Goal: Find specific fact: Find specific fact

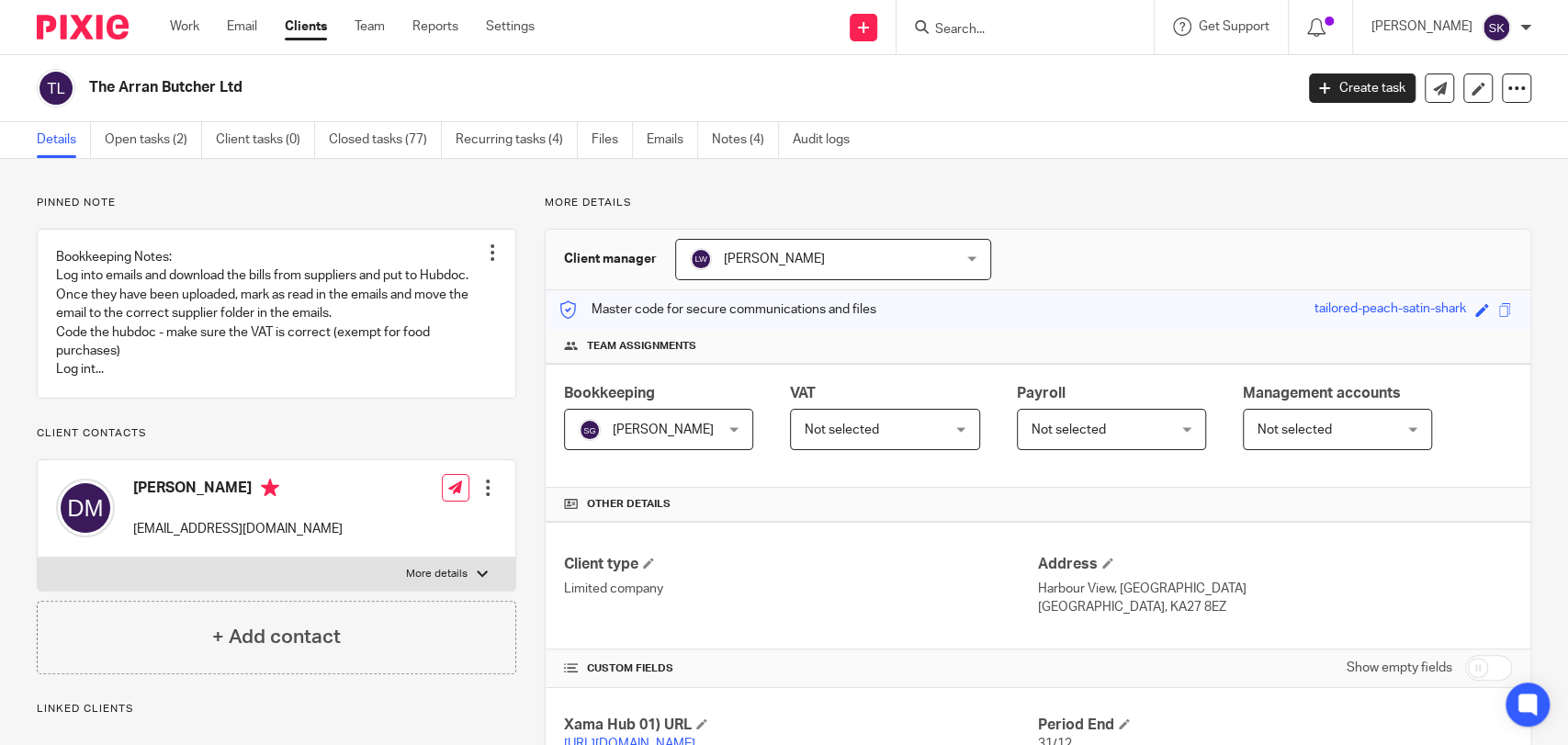
click at [707, 142] on ul "Details Open tasks (2) Client tasks (0) Closed tasks (77) Recurring tasks (4) F…" at bounding box center [456, 140] width 840 height 36
click at [740, 143] on link "Notes (4)" at bounding box center [745, 140] width 67 height 36
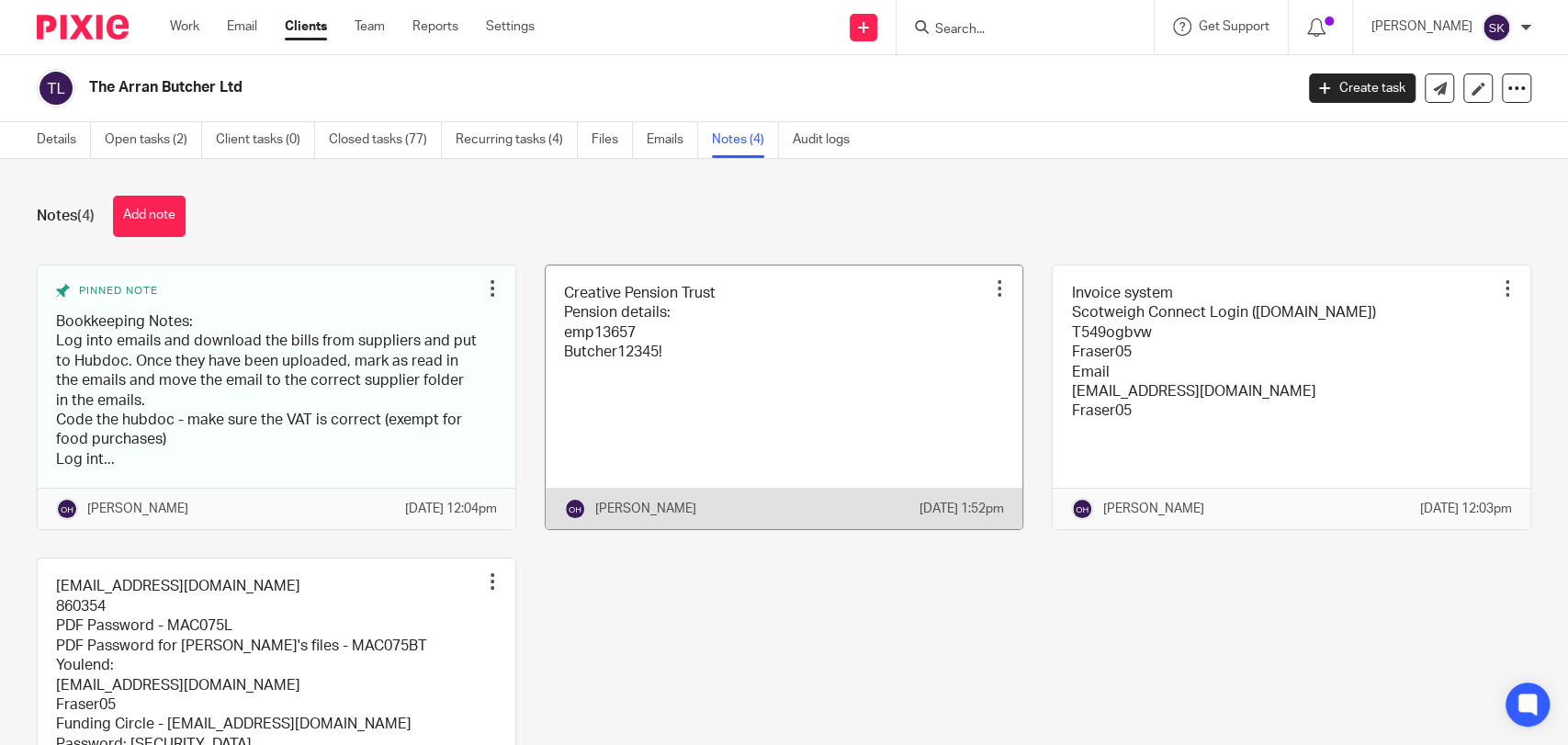
click at [629, 348] on link at bounding box center [784, 398] width 477 height 265
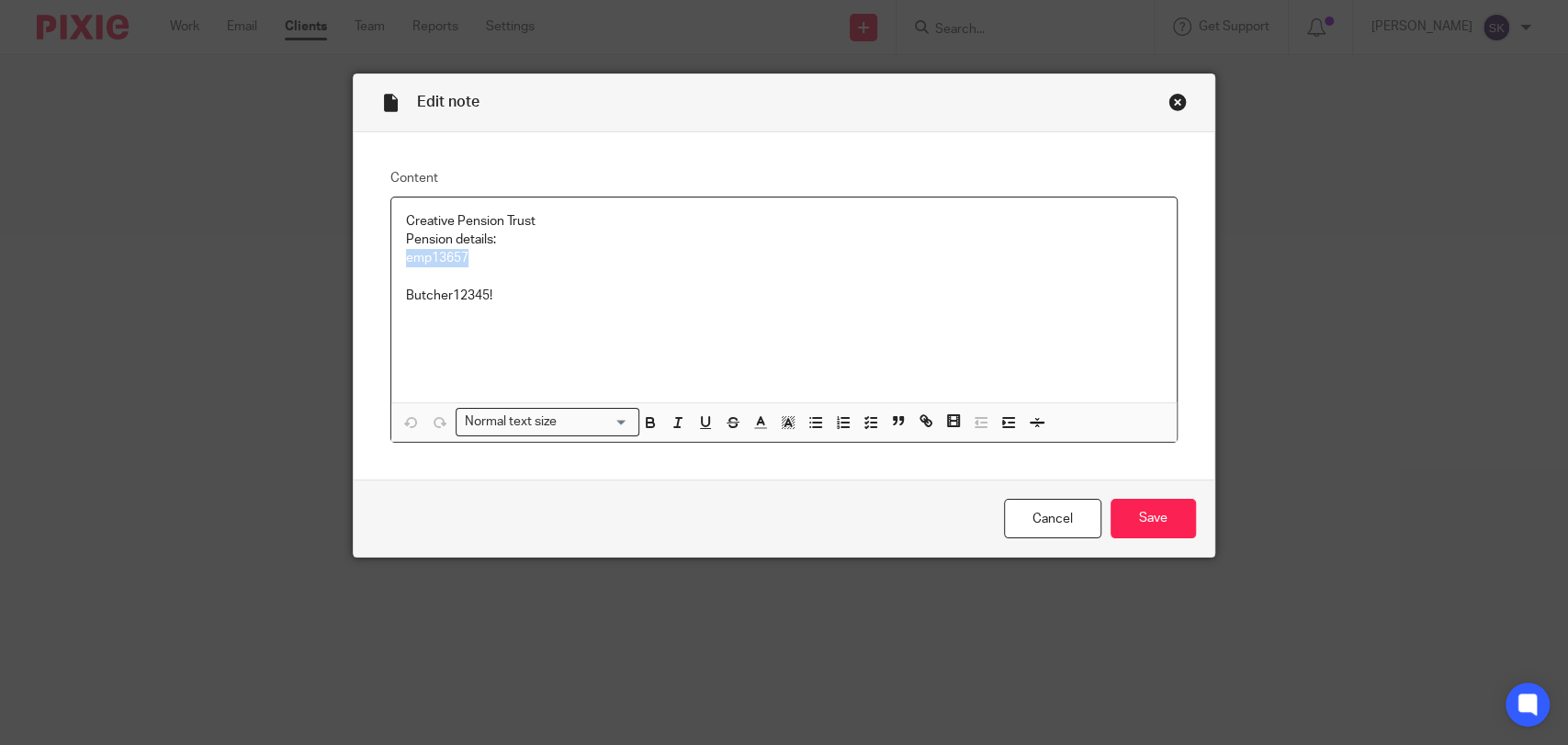
drag, startPoint x: 399, startPoint y: 259, endPoint x: 477, endPoint y: 262, distance: 78.1
click at [477, 262] on p "emp13657" at bounding box center [784, 258] width 756 height 18
copy p "emp13657"
drag, startPoint x: 395, startPoint y: 293, endPoint x: 492, endPoint y: 286, distance: 97.3
click at [492, 286] on div "Creative Pension Trust Pension details: emp13657 Butcher12345!" at bounding box center [784, 300] width 785 height 205
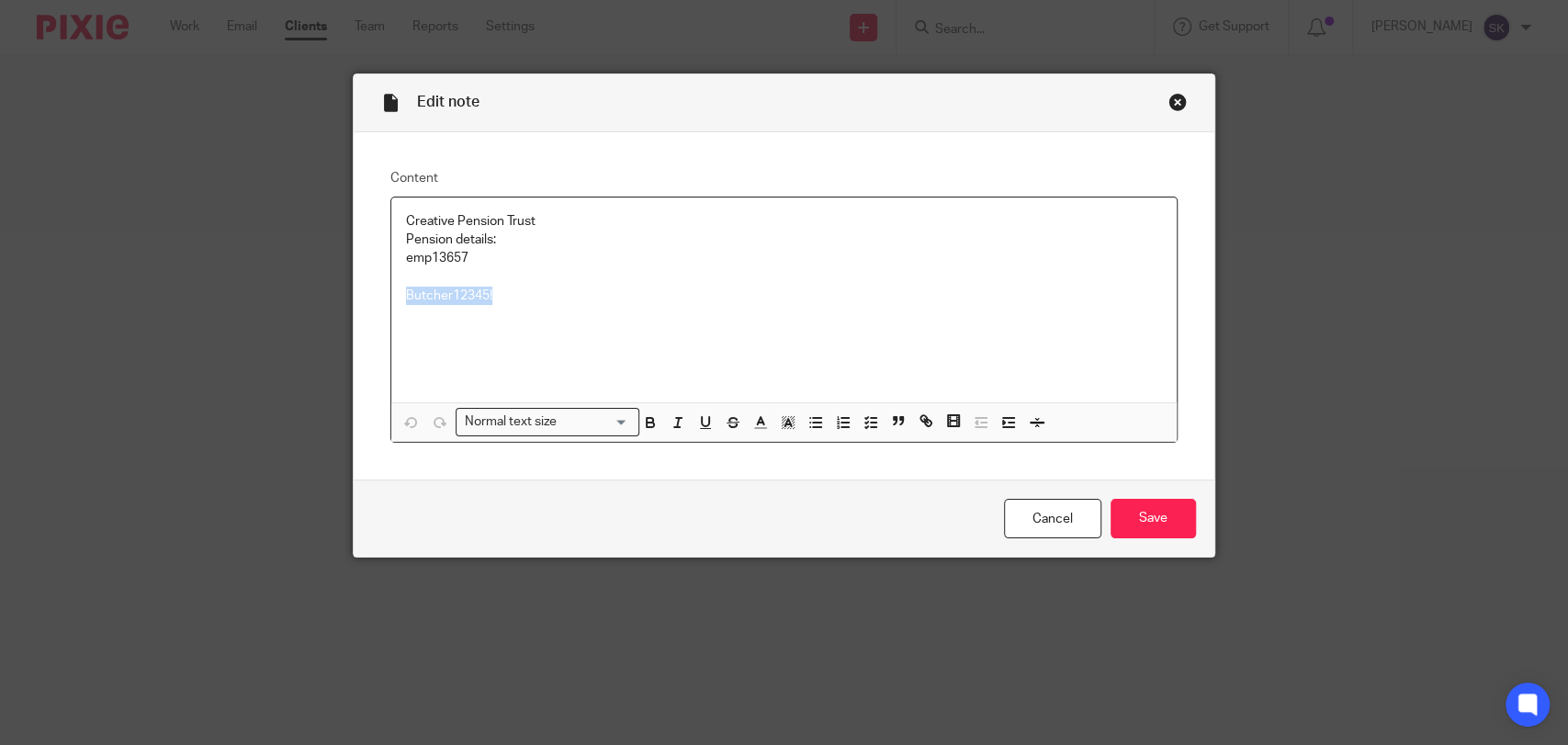
copy p "Butcher12345!"
drag, startPoint x: 396, startPoint y: 260, endPoint x: 463, endPoint y: 259, distance: 67.0
click at [463, 259] on div "Creative Pension Trust Pension details: emp13657 Butcher12345!" at bounding box center [784, 300] width 785 height 205
copy p "emp13657"
drag, startPoint x: 397, startPoint y: 300, endPoint x: 501, endPoint y: 288, distance: 104.7
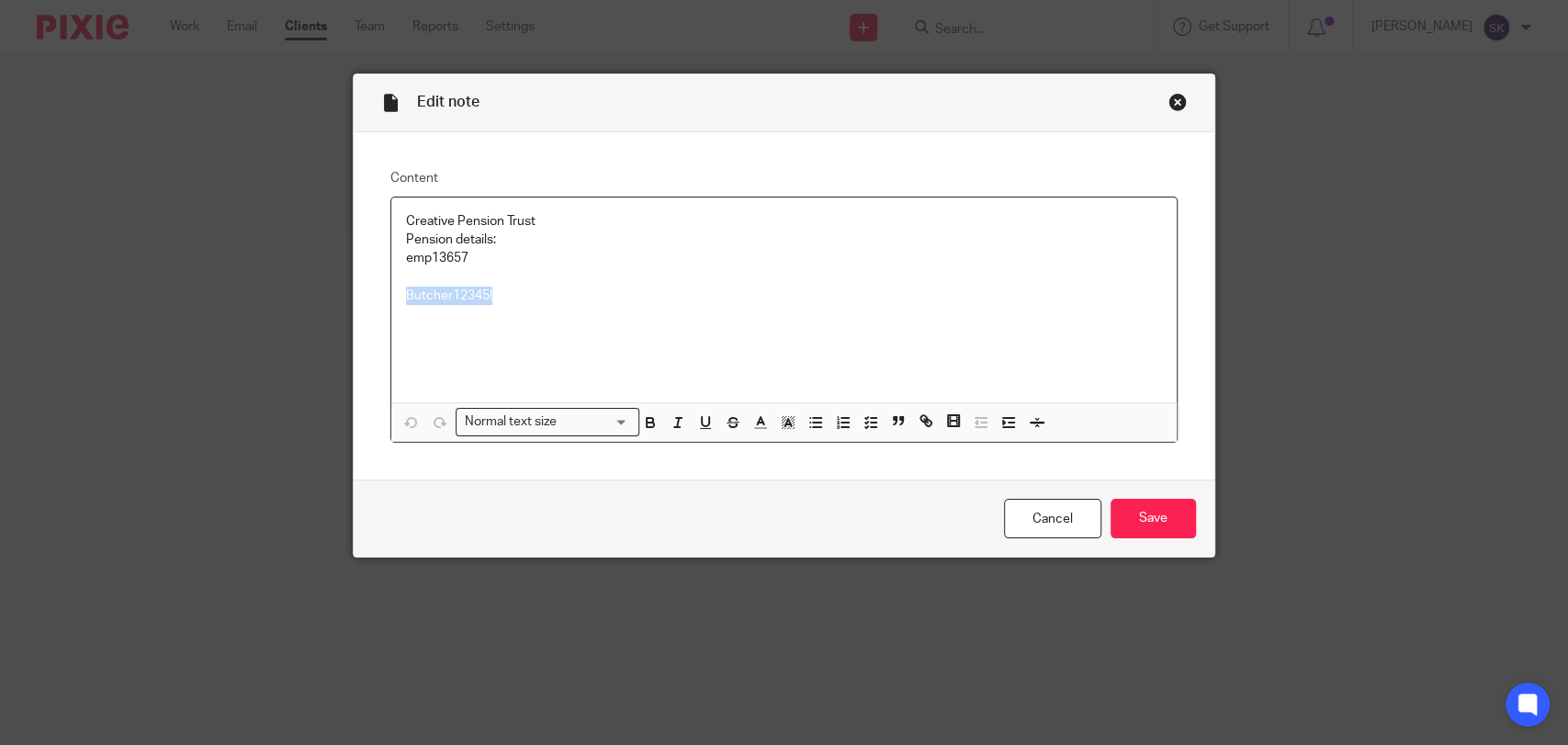
click at [501, 288] on div "Creative Pension Trust Pension details: emp13657 Butcher12345!" at bounding box center [784, 300] width 785 height 205
copy p "Butcher12345!"
click at [1168, 97] on div "Close this dialog window" at bounding box center [1177, 101] width 18 height 18
